Goal: Transaction & Acquisition: Purchase product/service

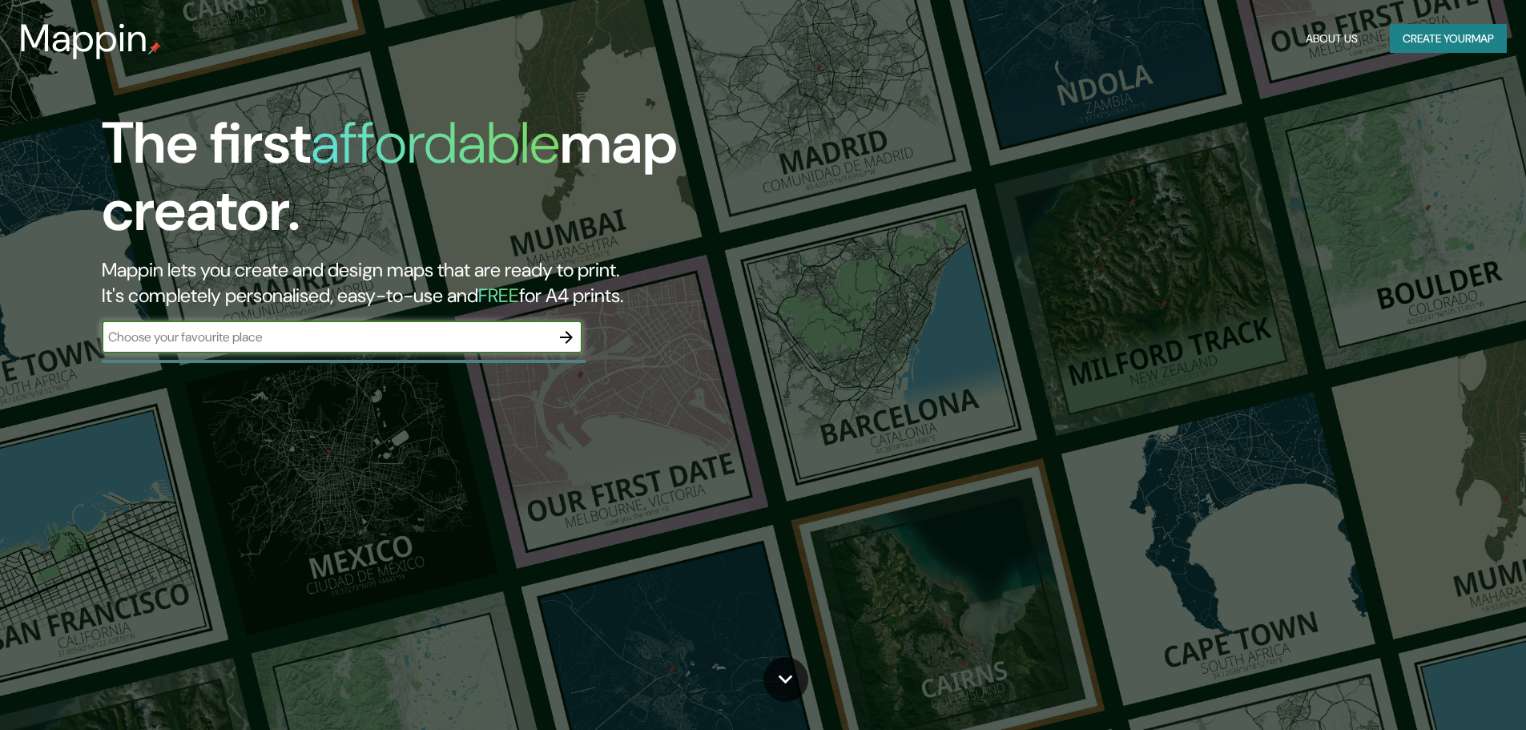
click at [436, 345] on input "text" at bounding box center [326, 337] width 448 height 18
type input "zapopan mexico"
click at [569, 331] on icon "button" at bounding box center [566, 337] width 19 height 19
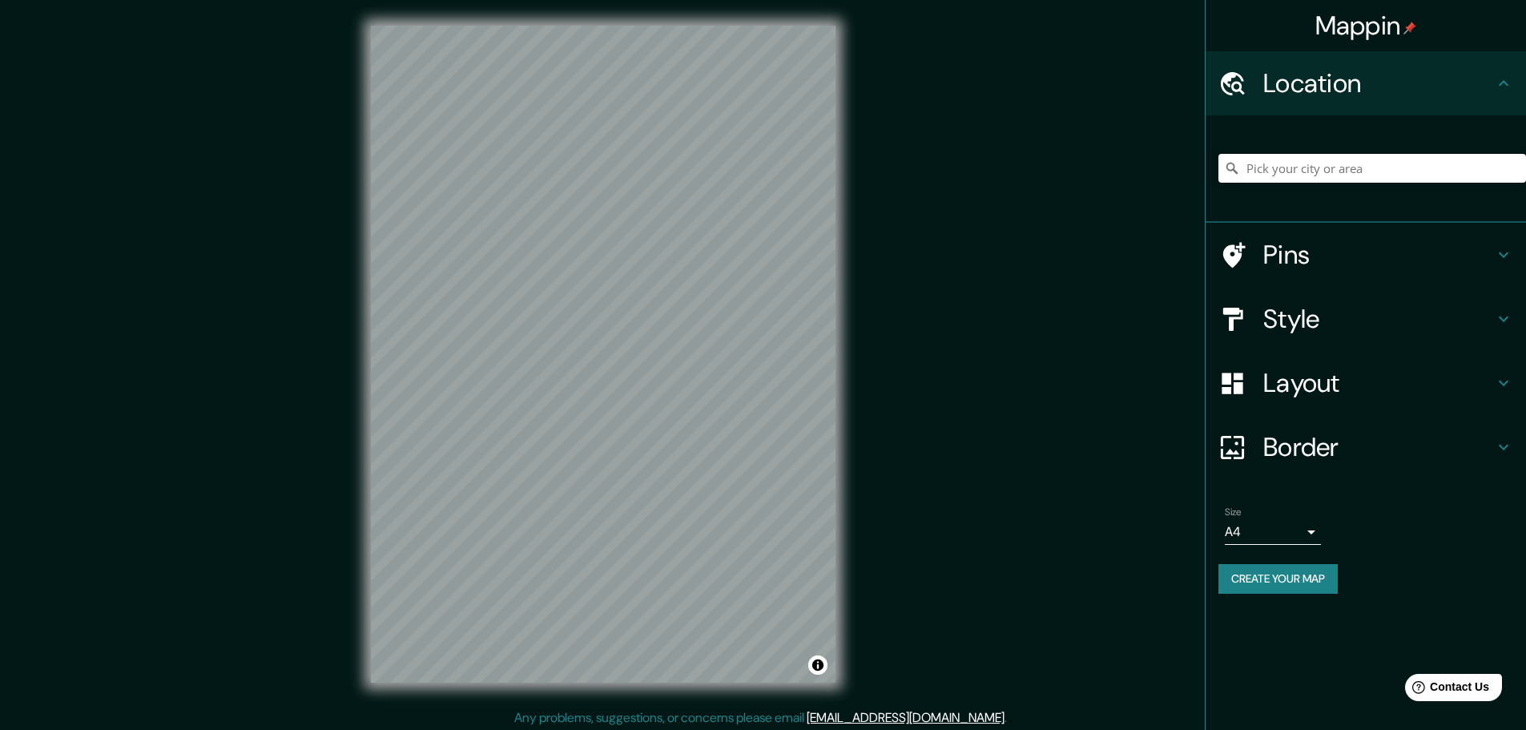
click at [1279, 160] on input "Pick your city or area" at bounding box center [1372, 168] width 308 height 29
click at [1323, 64] on div "Location" at bounding box center [1365, 83] width 320 height 64
click at [1245, 79] on icon at bounding box center [1232, 84] width 28 height 28
click at [1300, 179] on input "Pick your city or area" at bounding box center [1372, 168] width 308 height 29
click at [1373, 261] on h4 "Pins" at bounding box center [1378, 255] width 231 height 32
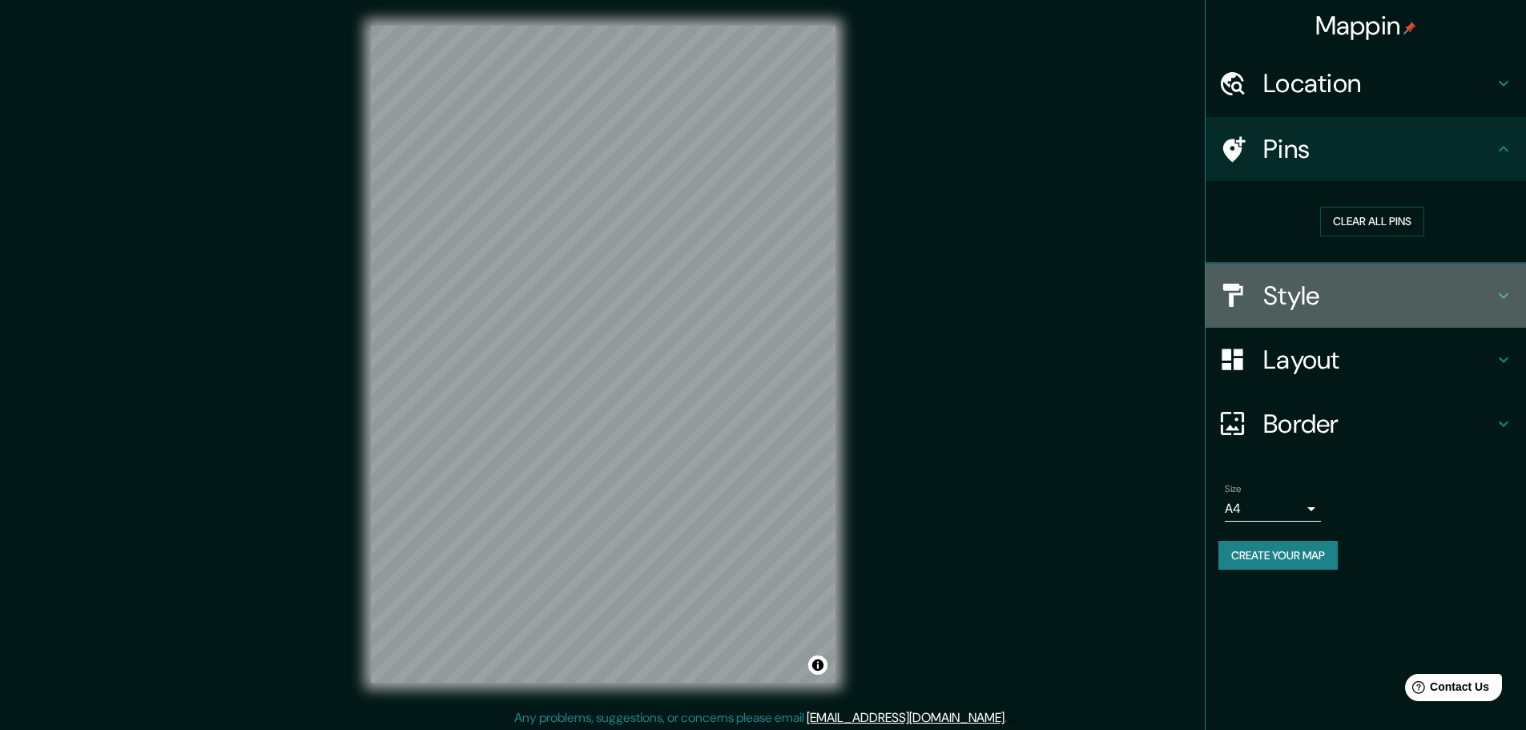
click at [1374, 312] on div "Style" at bounding box center [1365, 295] width 320 height 64
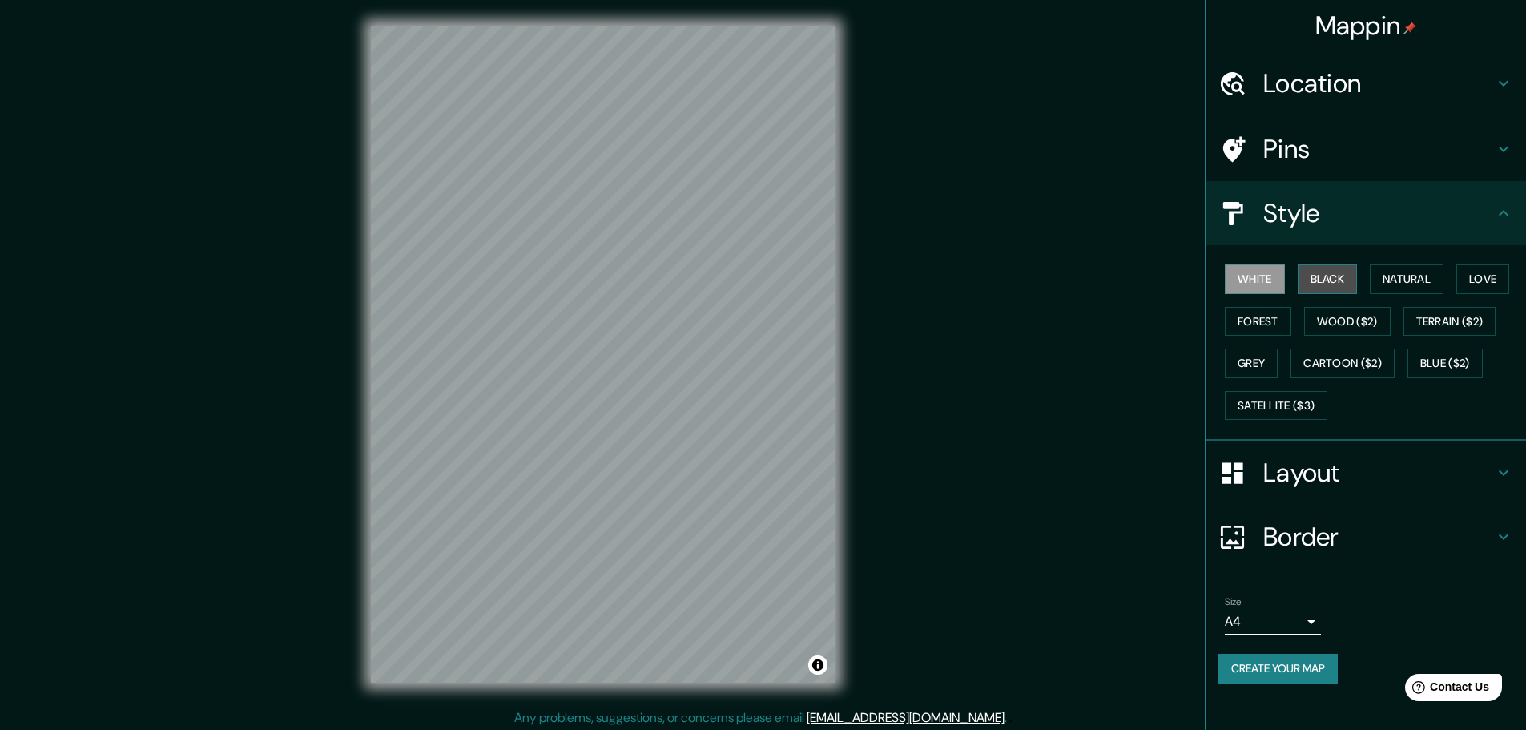
click at [1317, 277] on button "Black" at bounding box center [1327, 279] width 60 height 30
click at [1332, 328] on button "Wood ($2)" at bounding box center [1347, 322] width 86 height 30
click at [1249, 280] on button "White" at bounding box center [1254, 279] width 60 height 30
click at [1304, 312] on div "White Black Natural Love Forest Wood ($2) Terrain ($2) Grey Cartoon ($2) Blue (…" at bounding box center [1372, 342] width 308 height 168
click at [1296, 462] on h4 "Layout" at bounding box center [1378, 472] width 231 height 32
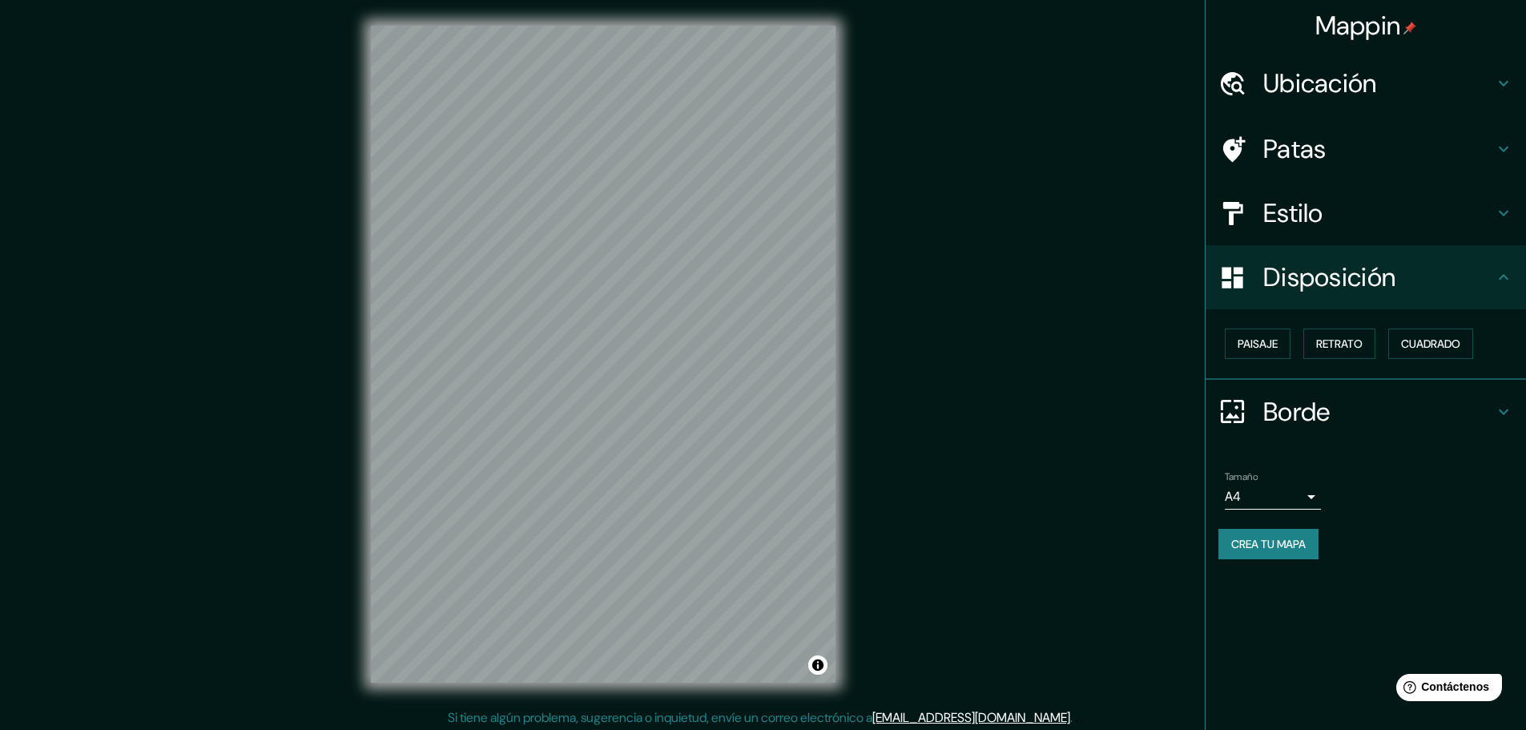
click at [1080, 198] on div "Mappin Ubicación Zapopan, [GEOGRAPHIC_DATA], [GEOGRAPHIC_DATA] Patas Estilo Dis…" at bounding box center [763, 367] width 1526 height 734
click at [1275, 198] on font "Estilo" at bounding box center [1293, 213] width 60 height 34
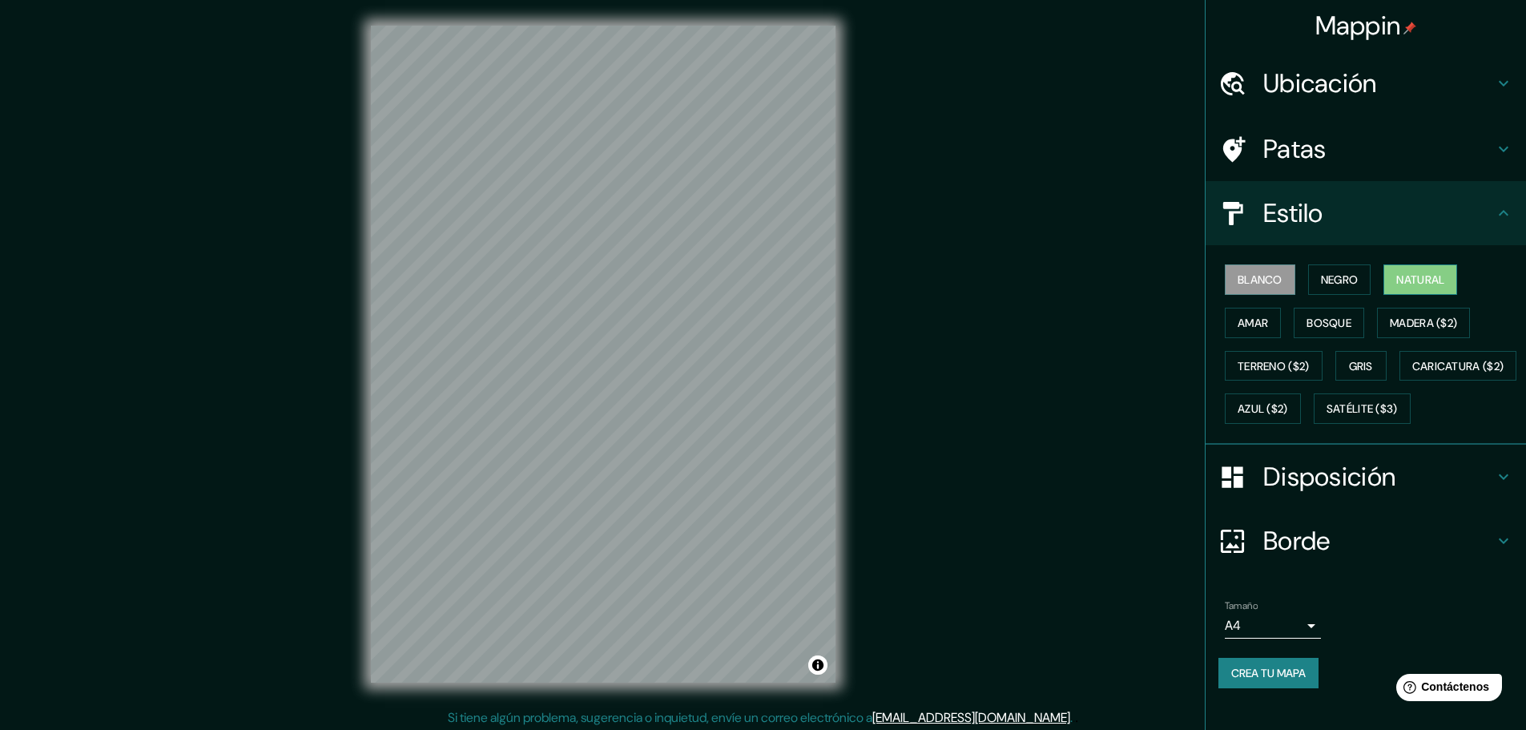
click at [1407, 279] on font "Natural" at bounding box center [1420, 279] width 48 height 14
click at [1342, 70] on font "Ubicación" at bounding box center [1320, 83] width 114 height 34
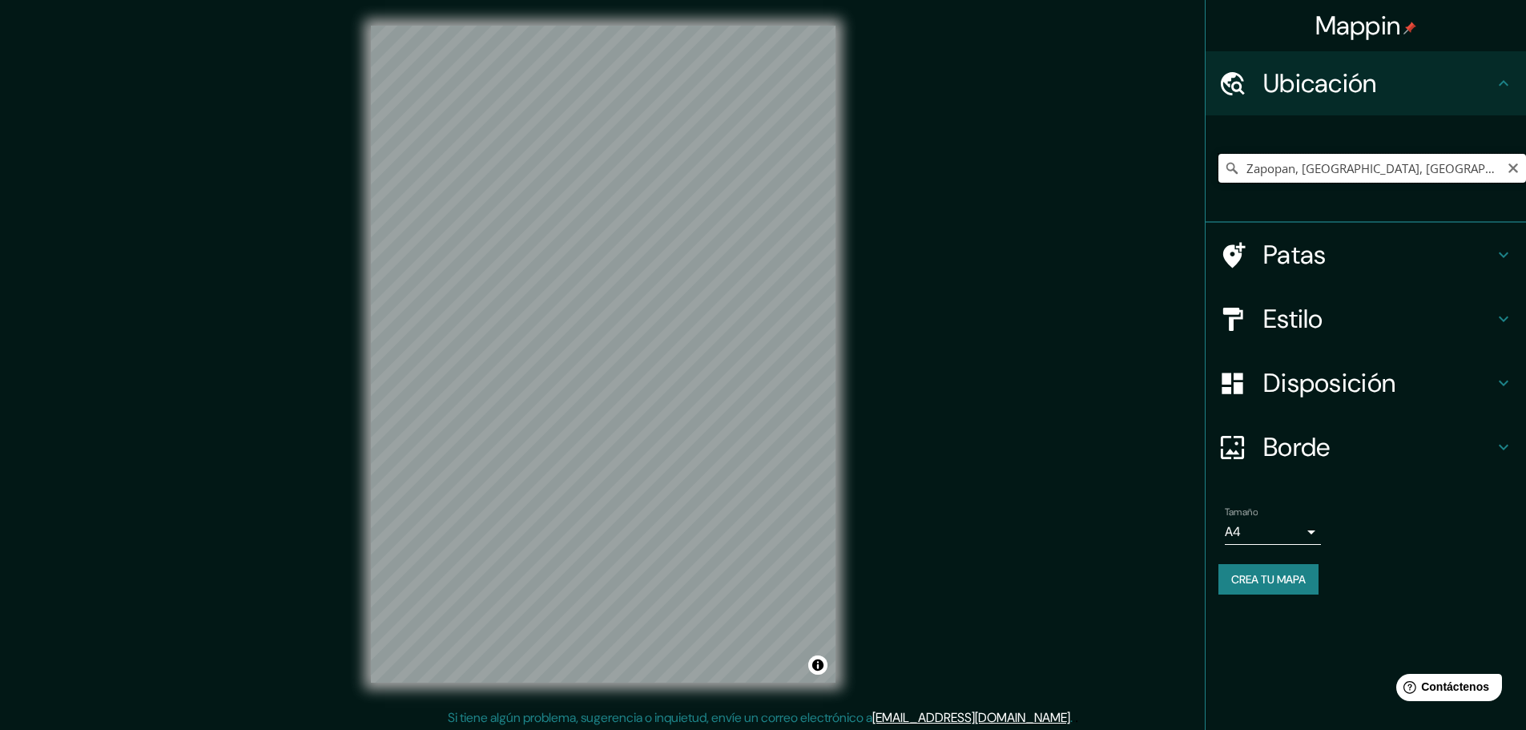
click at [1413, 171] on input "Zapopan, [GEOGRAPHIC_DATA], [GEOGRAPHIC_DATA]" at bounding box center [1372, 168] width 308 height 29
click at [1295, 440] on font "Borde" at bounding box center [1296, 447] width 67 height 34
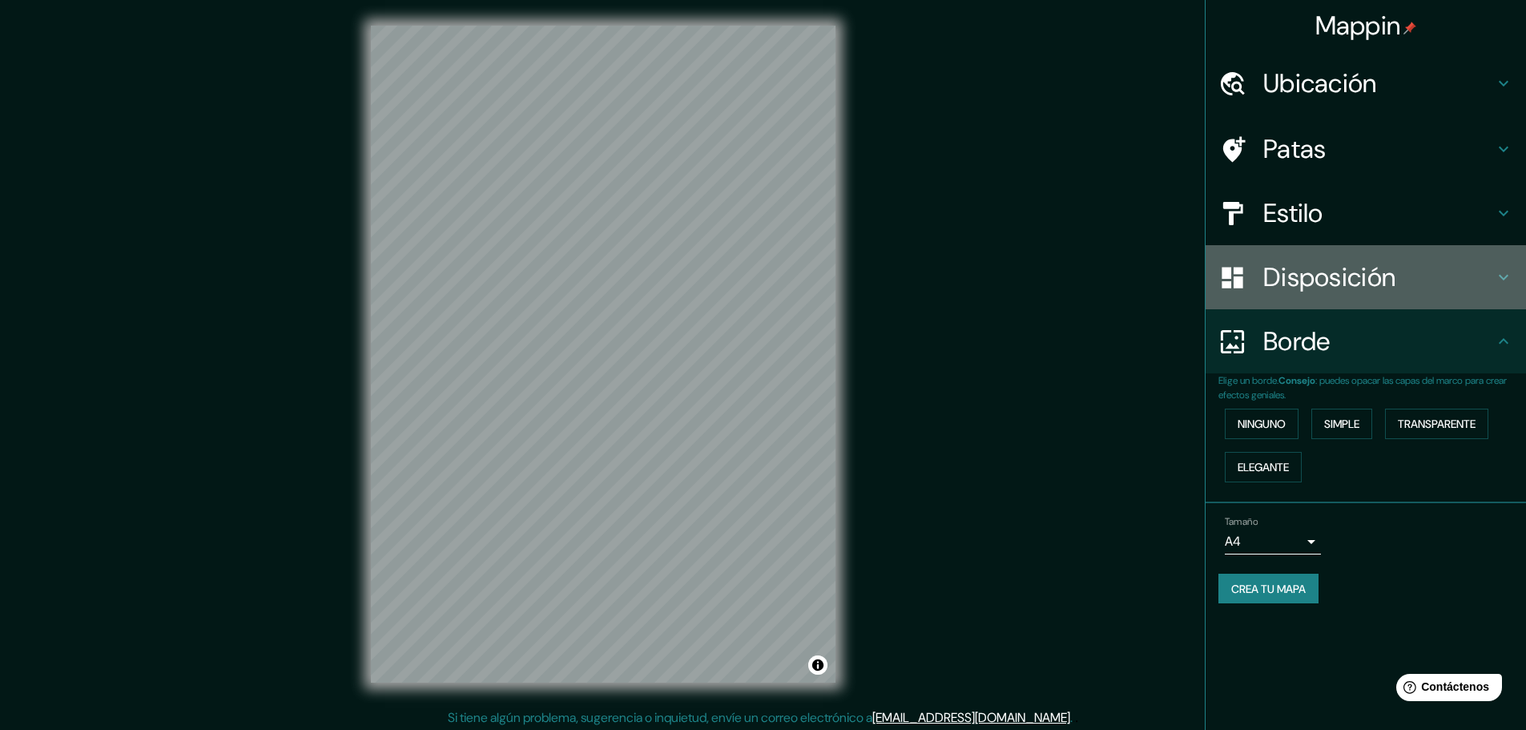
click at [1315, 280] on font "Disposición" at bounding box center [1329, 277] width 132 height 34
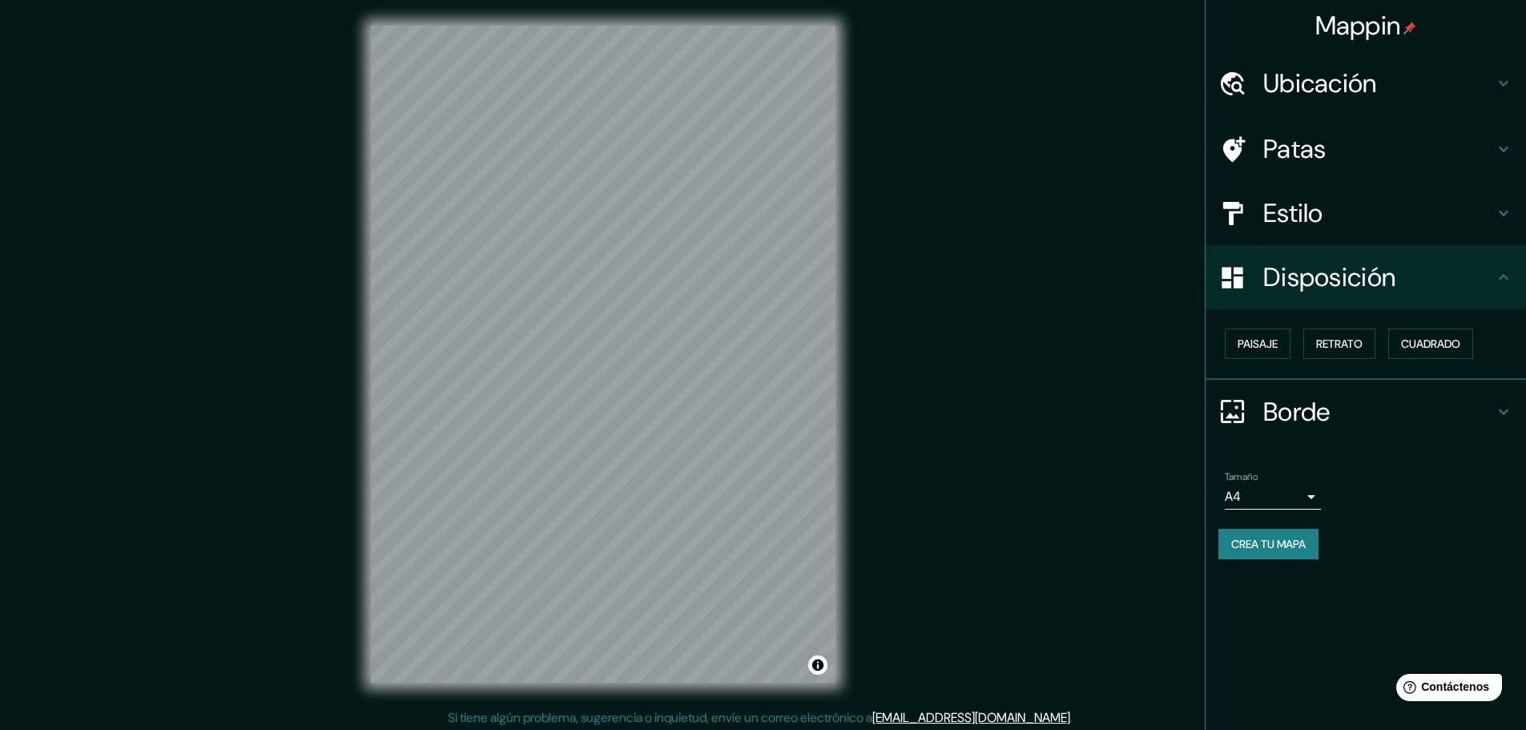
click at [1292, 123] on div "Patas" at bounding box center [1365, 149] width 320 height 64
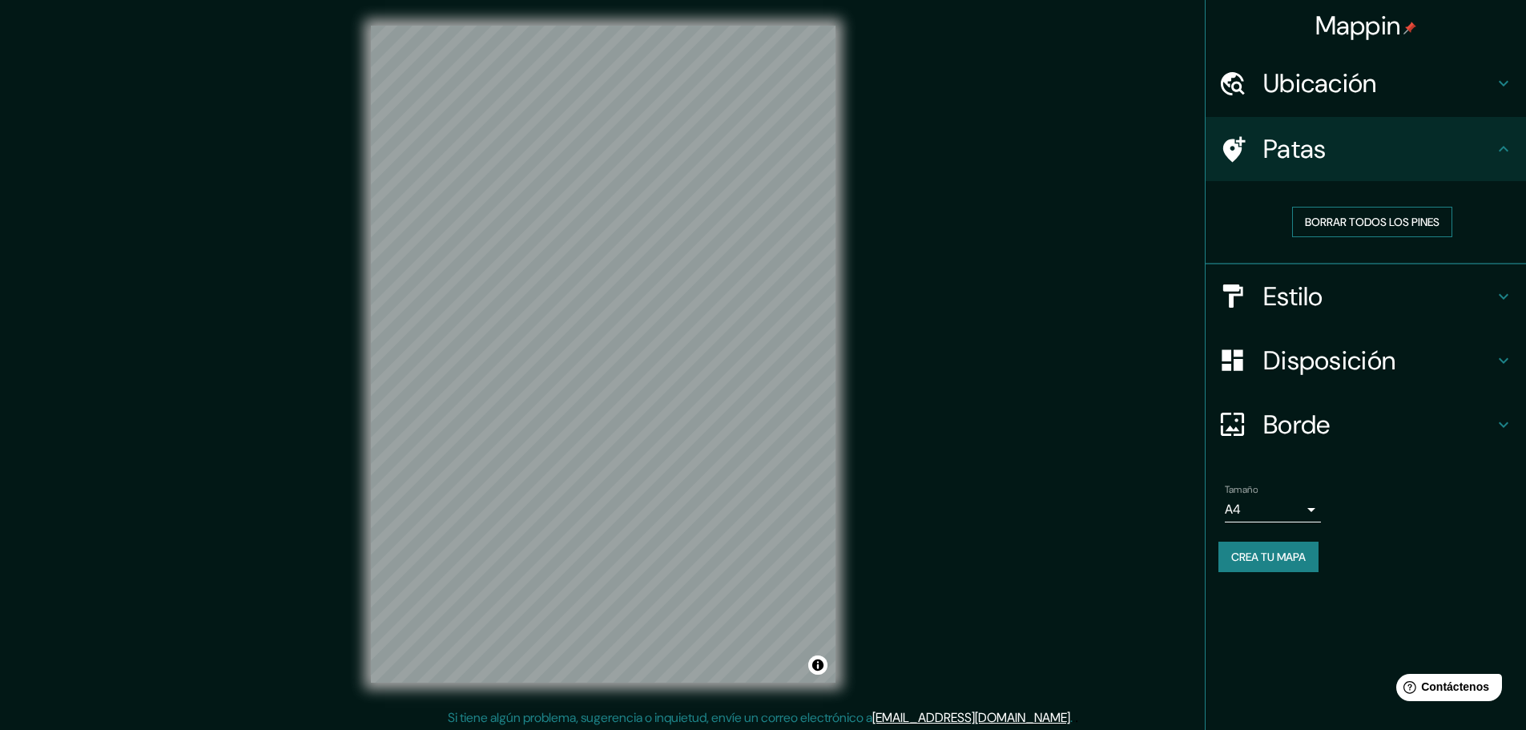
click at [1354, 223] on font "Borrar todos los pines" at bounding box center [1372, 222] width 135 height 14
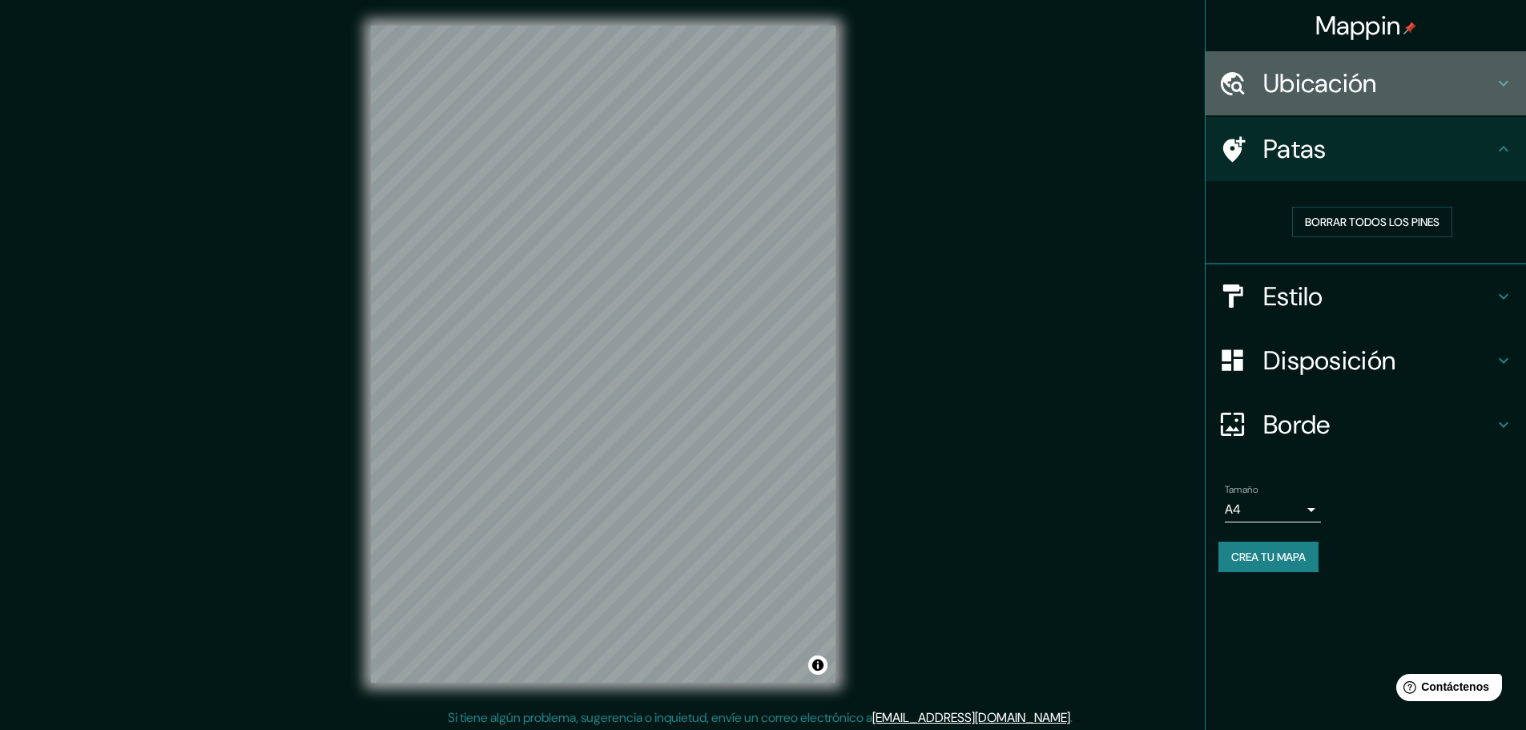
click at [1299, 79] on font "Ubicación" at bounding box center [1320, 83] width 114 height 34
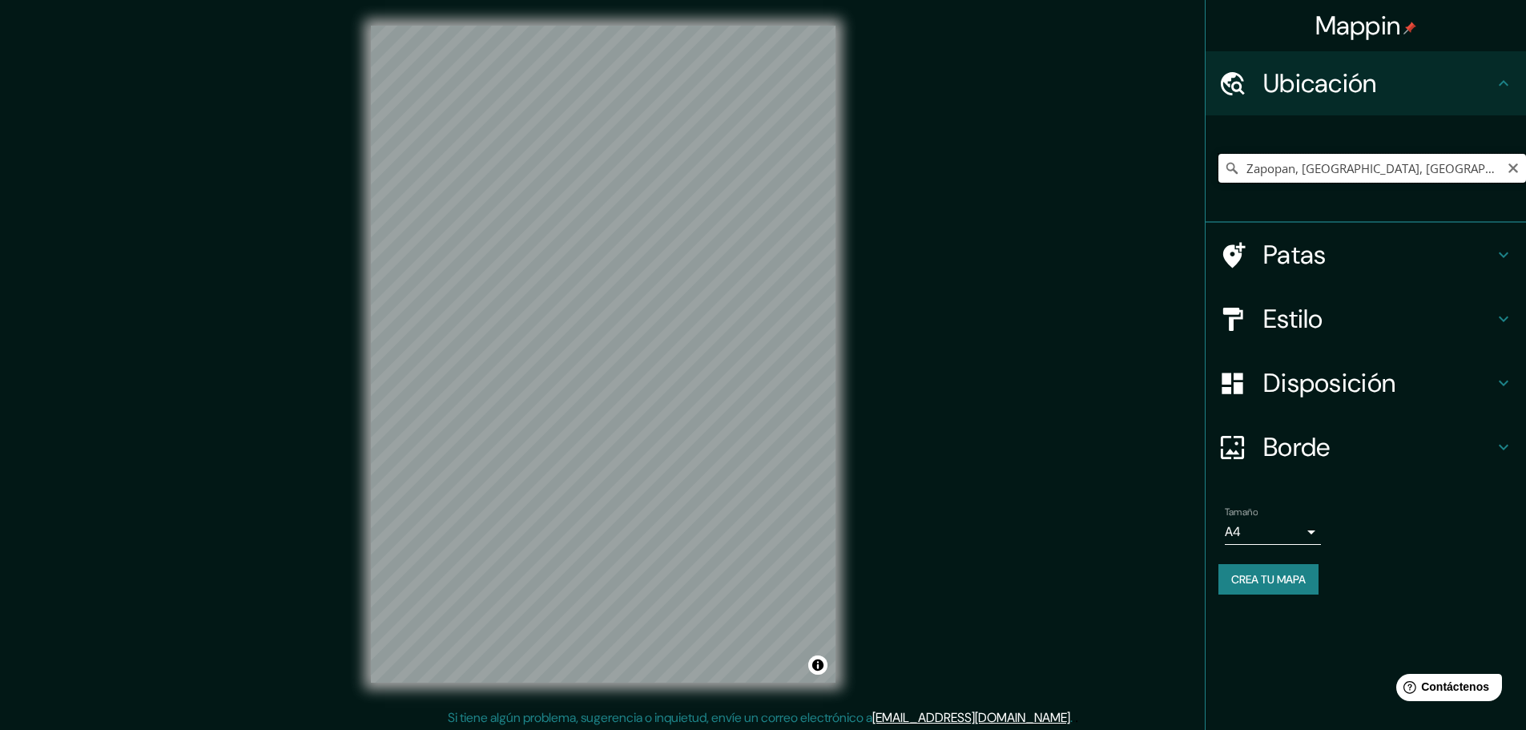
click at [1425, 161] on input "Zapopan, [GEOGRAPHIC_DATA], [GEOGRAPHIC_DATA]" at bounding box center [1372, 168] width 308 height 29
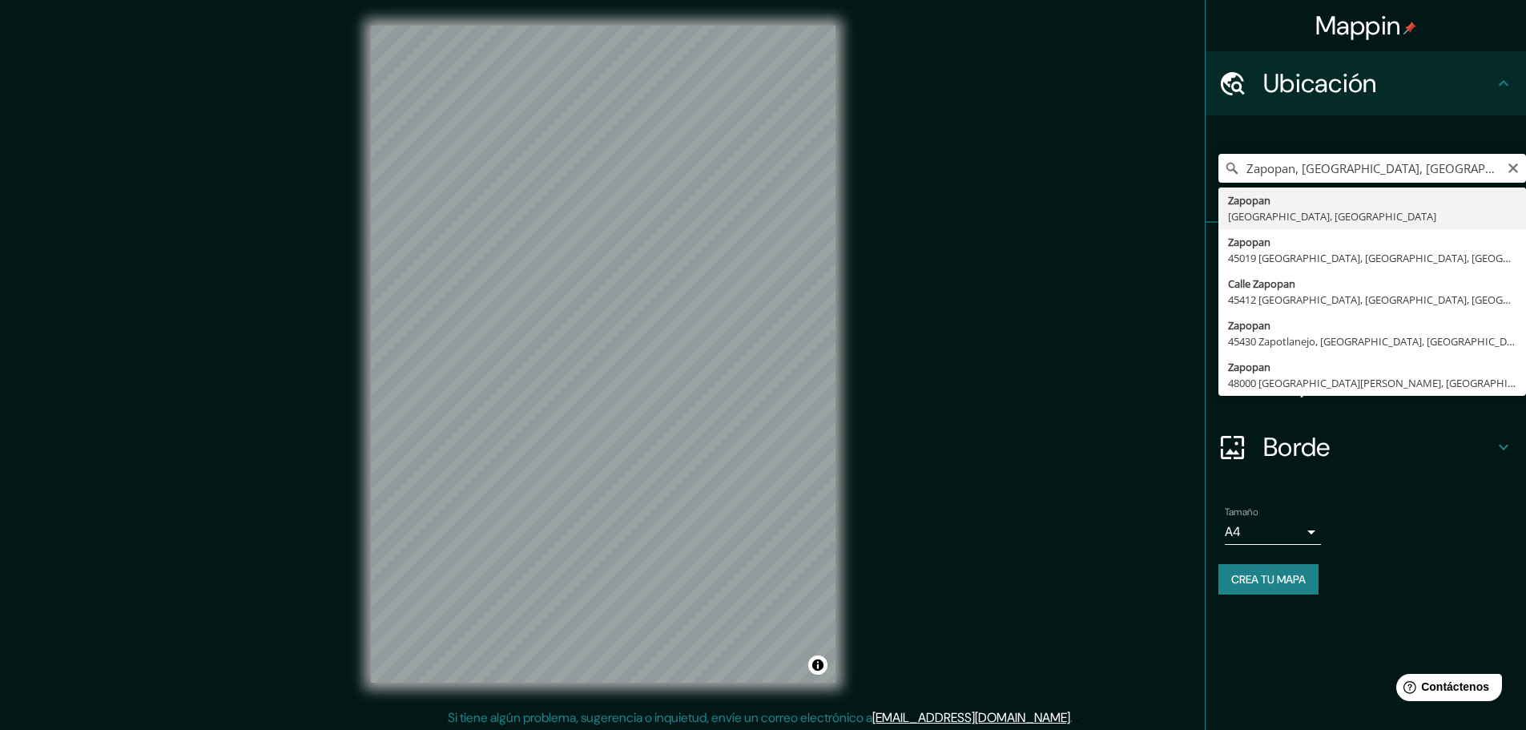
type input "Zapopan, [GEOGRAPHIC_DATA], [GEOGRAPHIC_DATA]"
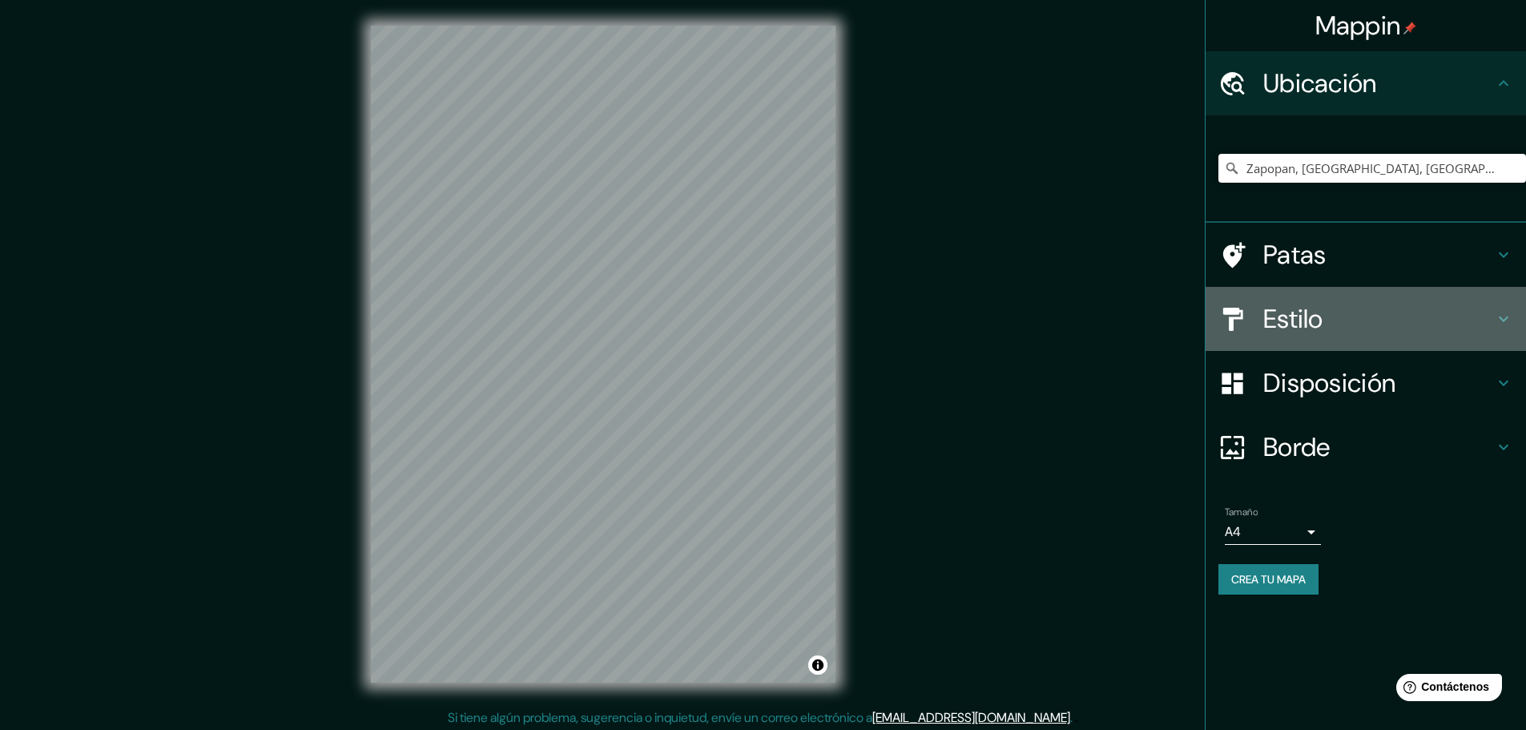
click at [1292, 301] on div "Estilo" at bounding box center [1365, 319] width 320 height 64
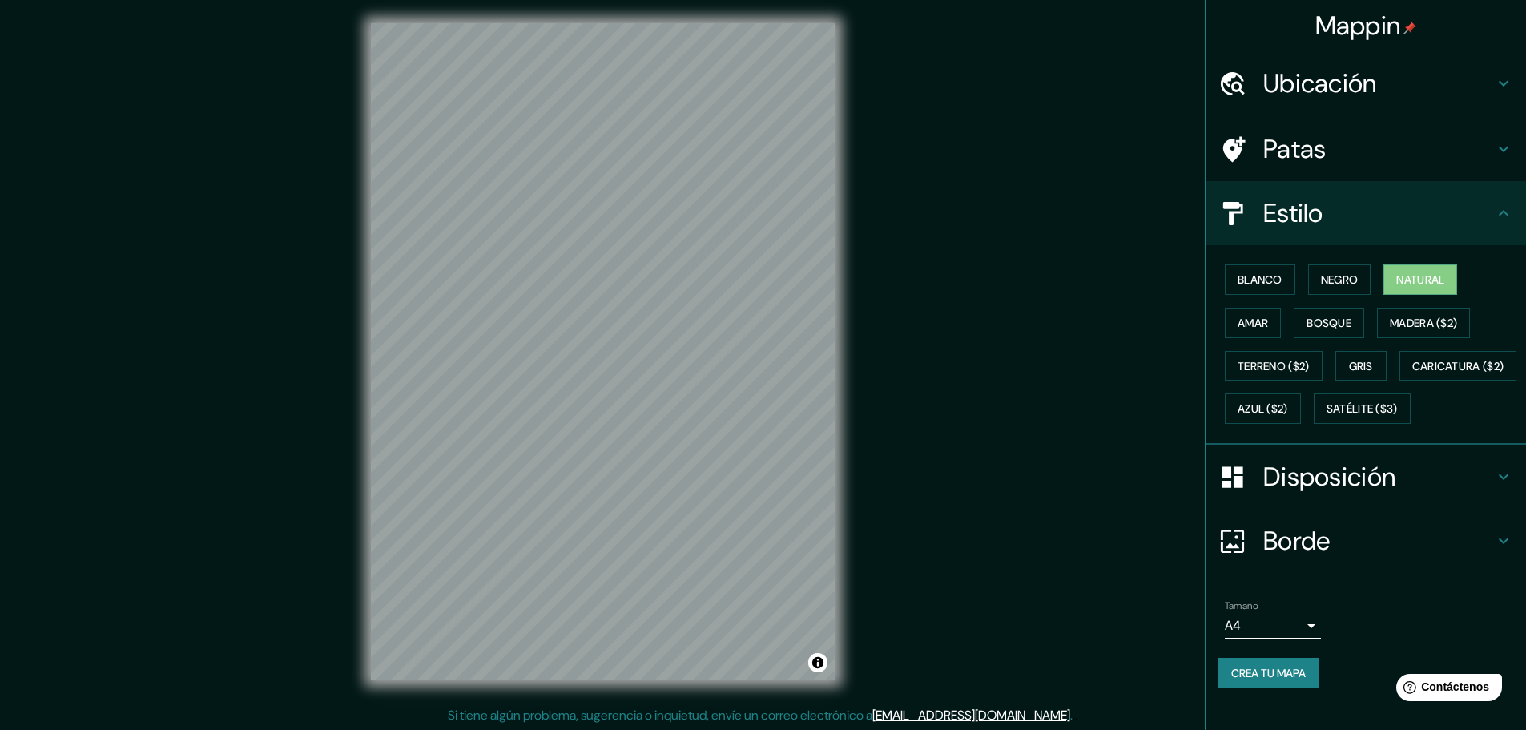
scroll to position [4, 0]
